Goal: Contribute content

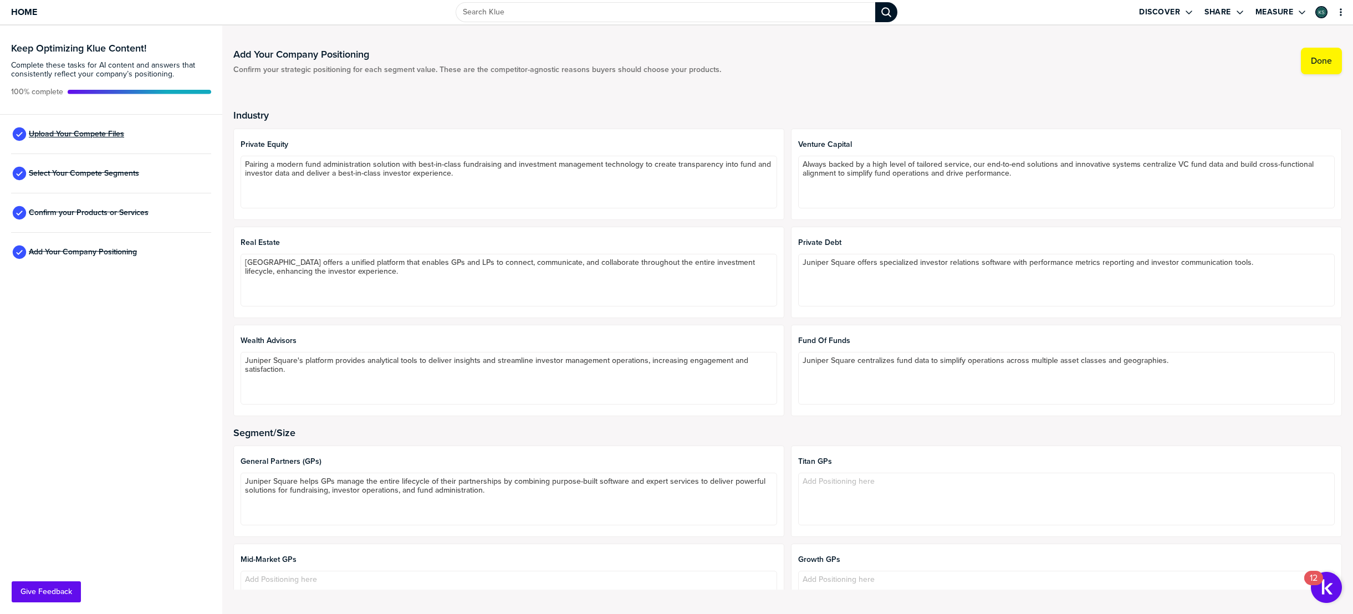
click at [80, 130] on span "Upload Your Compete Files" at bounding box center [76, 134] width 95 height 9
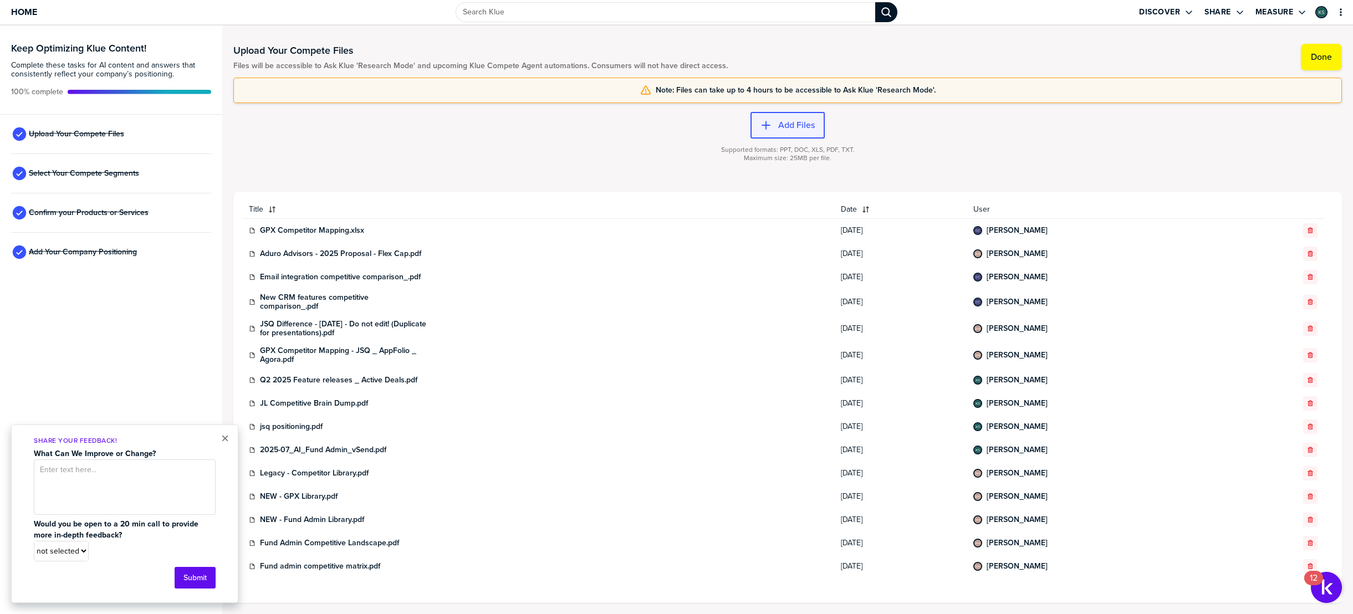
click at [800, 123] on label "Add Files" at bounding box center [796, 125] width 37 height 11
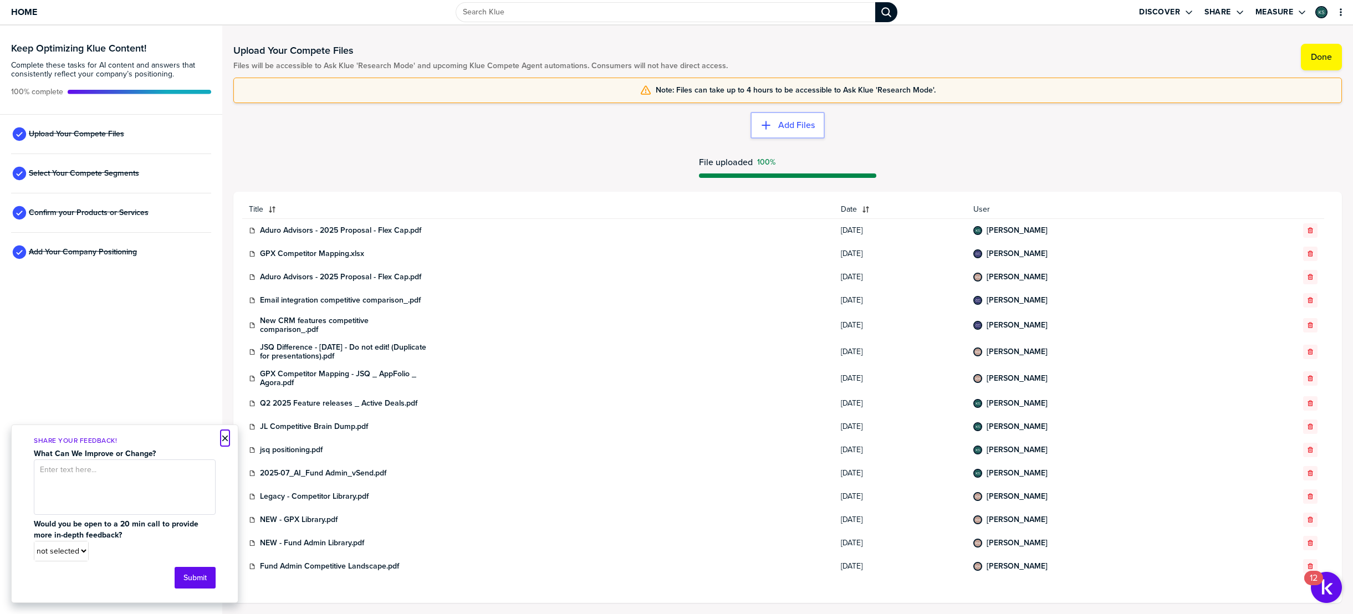
click at [226, 437] on button "×" at bounding box center [225, 438] width 8 height 13
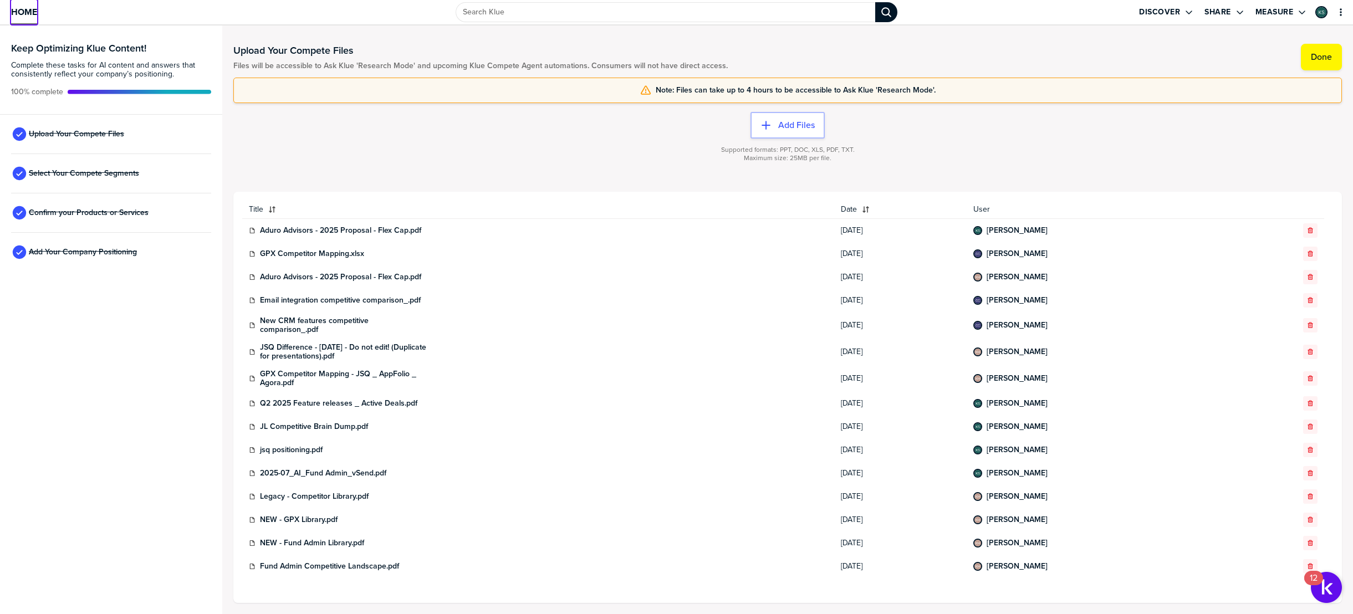
click at [22, 10] on span "Home" at bounding box center [24, 11] width 26 height 9
